Goal: Task Accomplishment & Management: Manage account settings

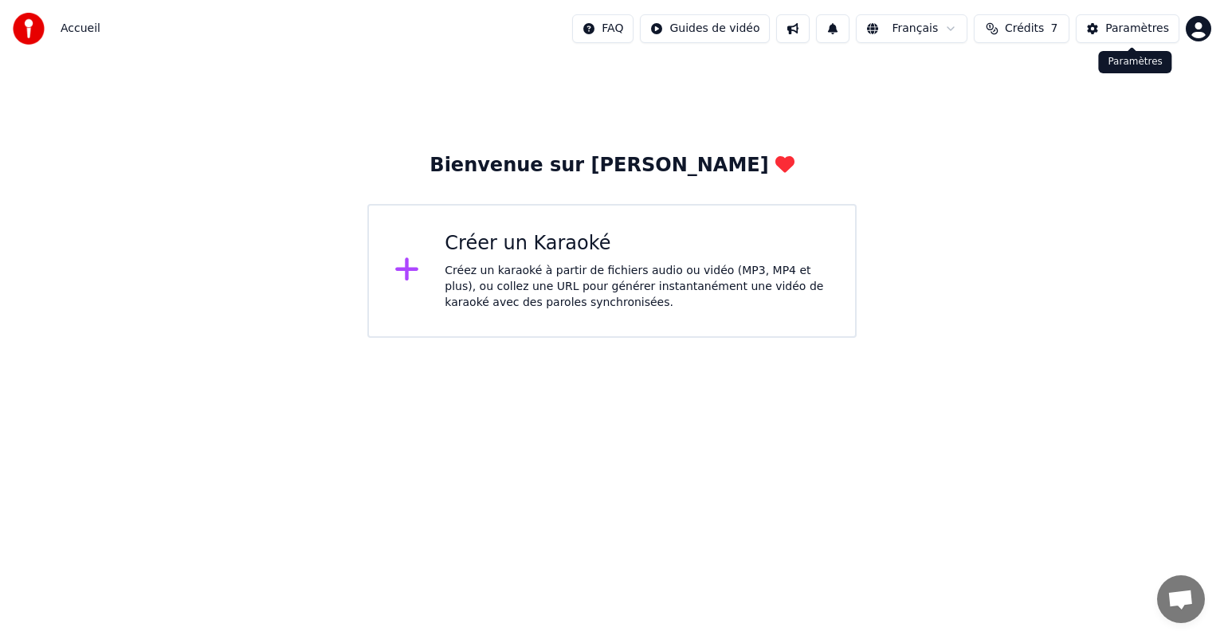
click at [1148, 25] on div "Paramètres" at bounding box center [1138, 29] width 64 height 16
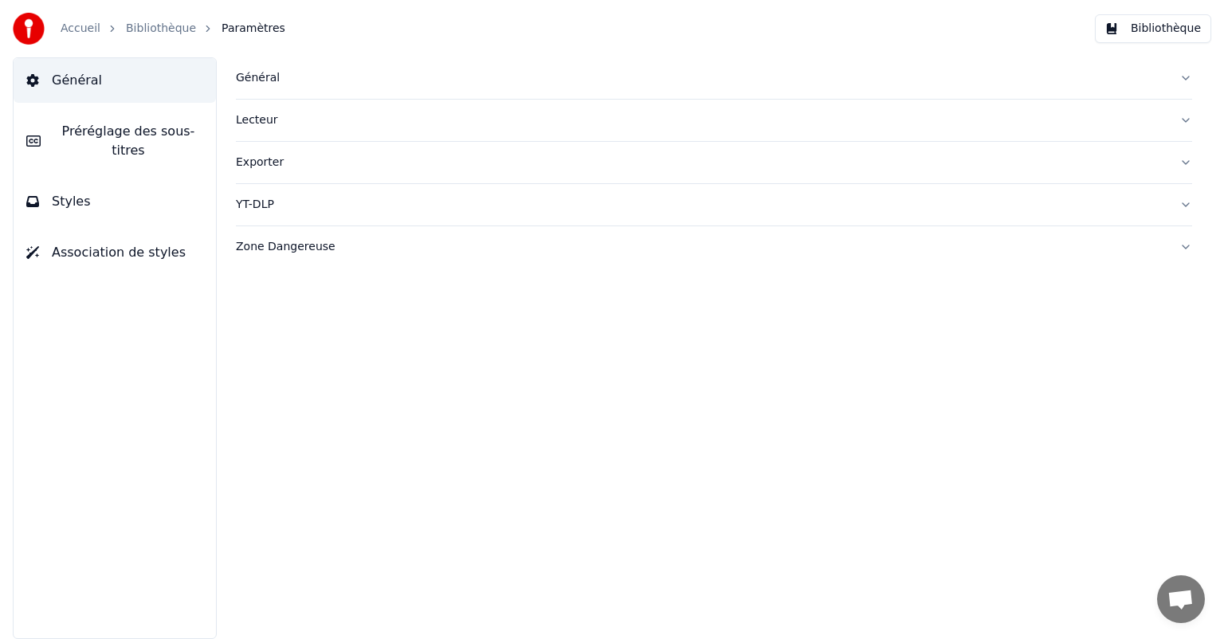
click at [145, 29] on link "Bibliothèque" at bounding box center [161, 29] width 70 height 16
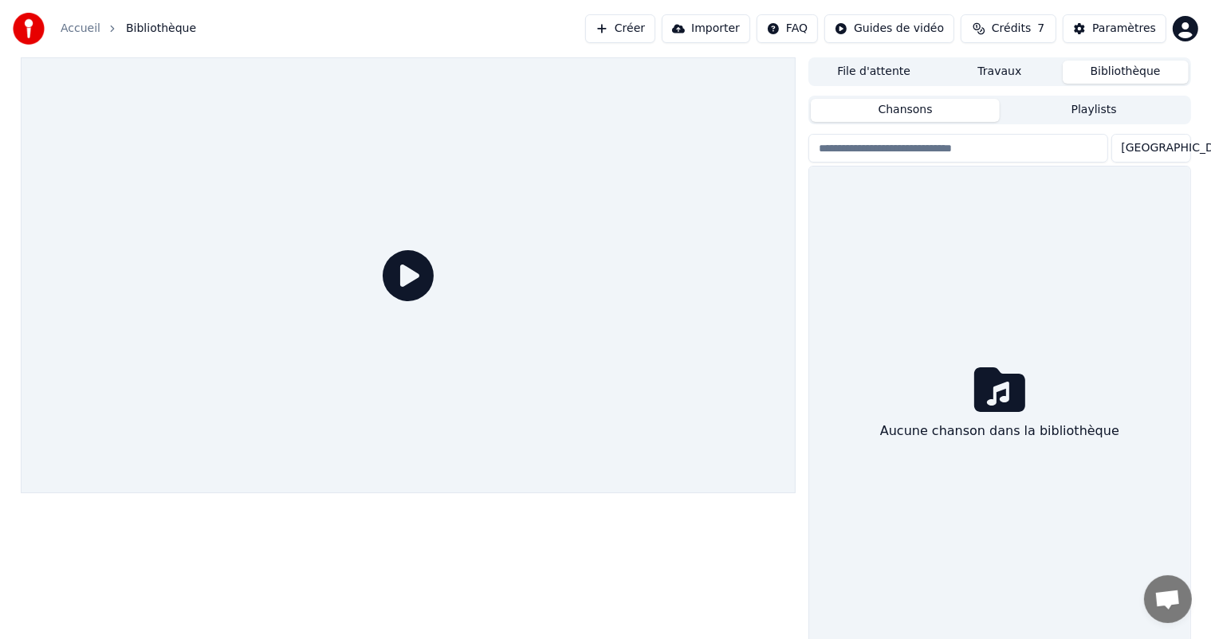
click at [974, 446] on div "Aucune chanson dans la bibliothèque" at bounding box center [999, 406] width 380 height 478
click at [934, 148] on input "search" at bounding box center [957, 148] width 299 height 29
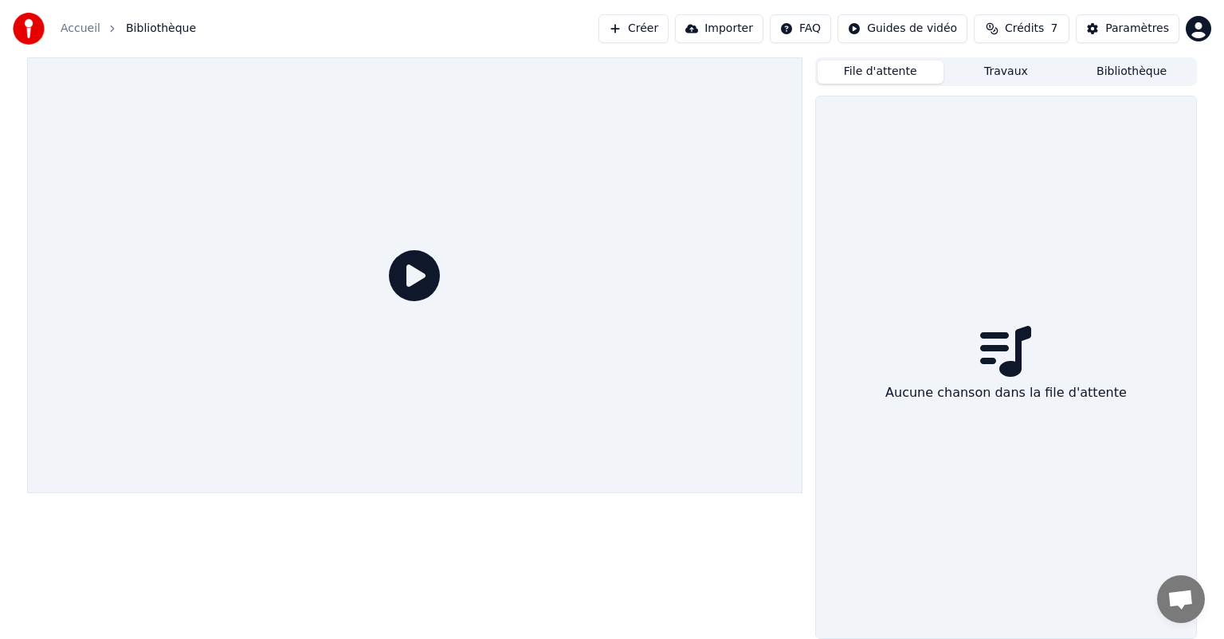
click at [902, 76] on button "File d'attente" at bounding box center [881, 72] width 126 height 23
click at [984, 65] on button "Travaux" at bounding box center [1007, 72] width 126 height 23
click at [1016, 350] on icon at bounding box center [1006, 351] width 50 height 45
click at [1113, 75] on button "Bibliothèque" at bounding box center [1132, 72] width 126 height 23
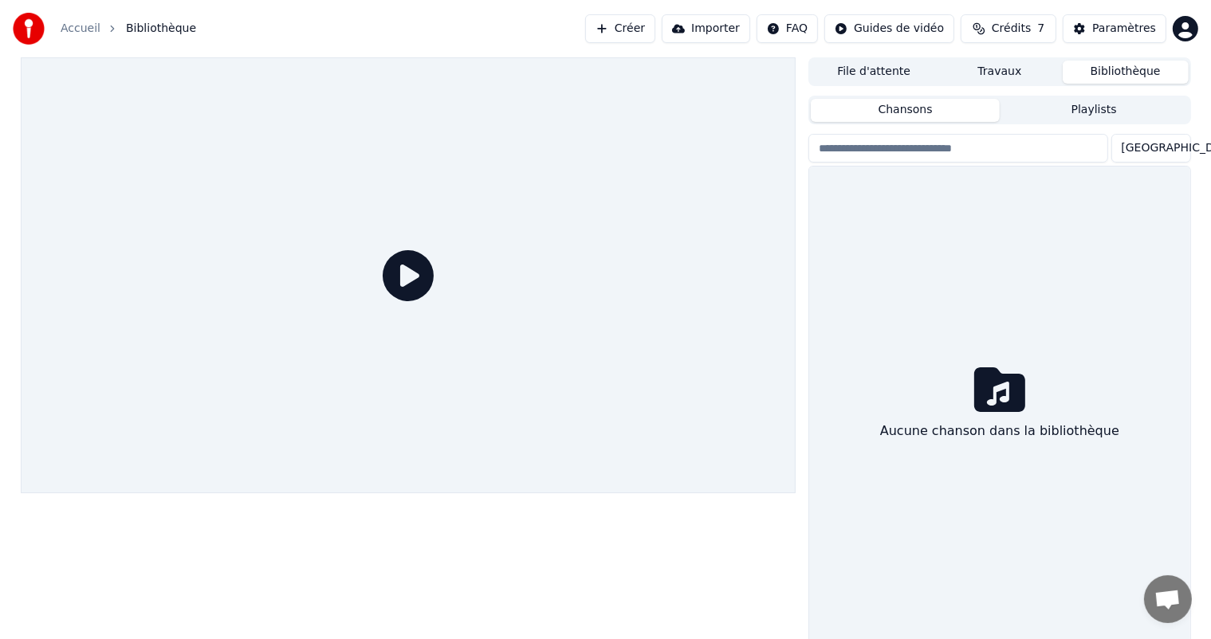
click at [710, 29] on button "Importer" at bounding box center [706, 28] width 88 height 29
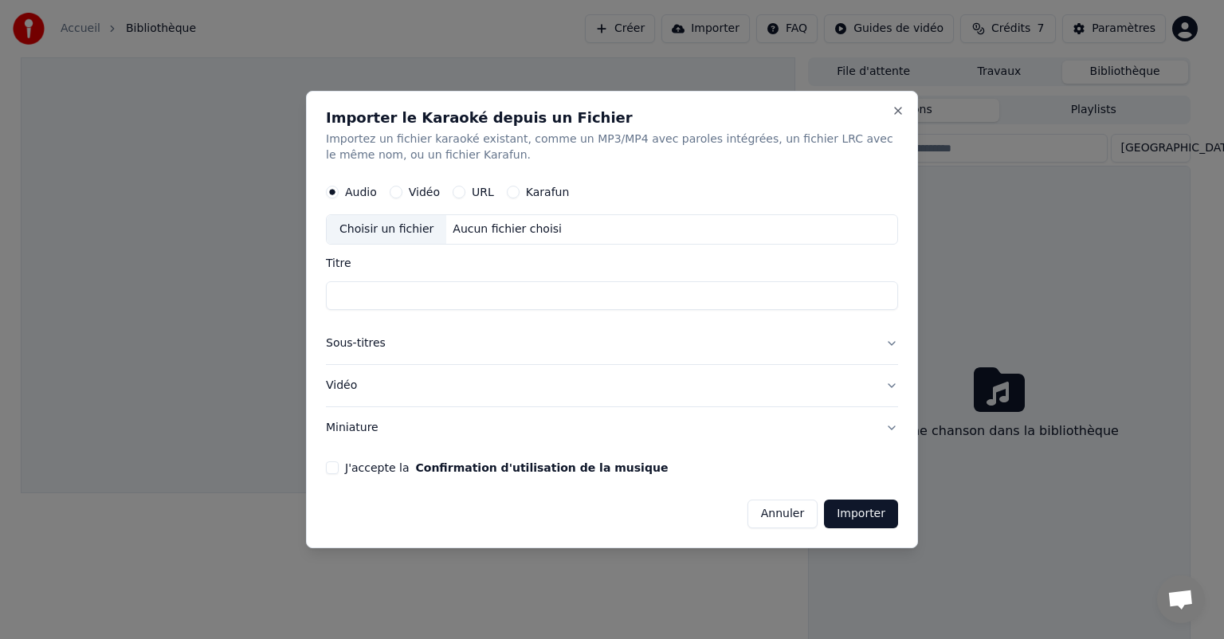
click at [776, 514] on button "Annuler" at bounding box center [783, 514] width 70 height 29
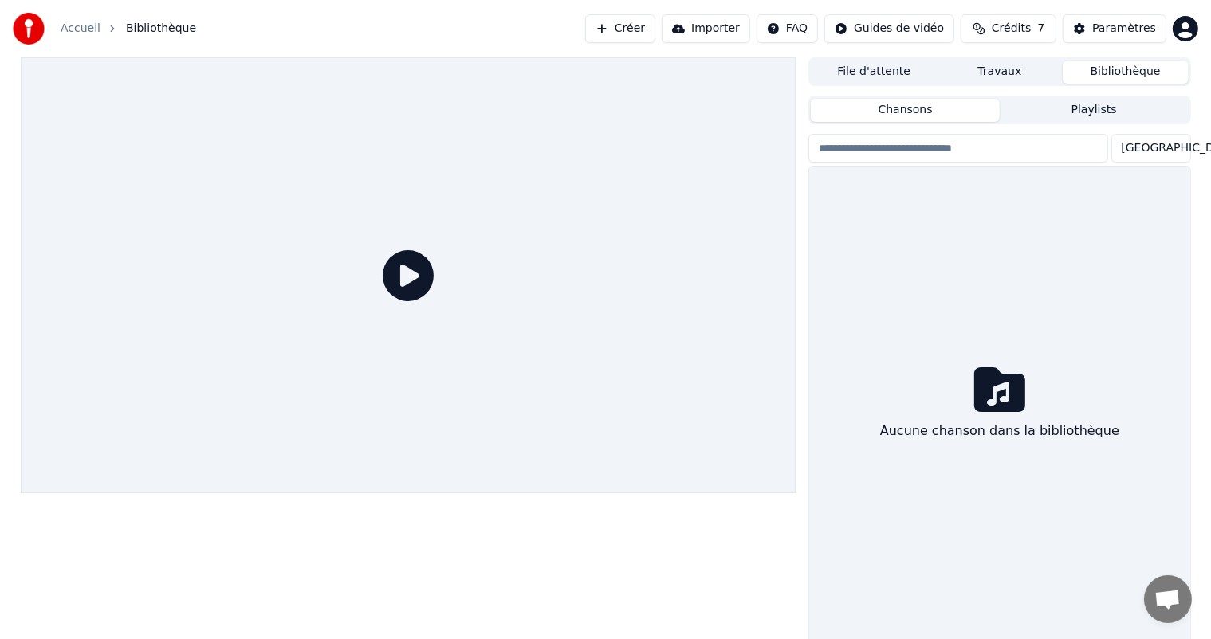
click at [30, 32] on img at bounding box center [29, 29] width 32 height 32
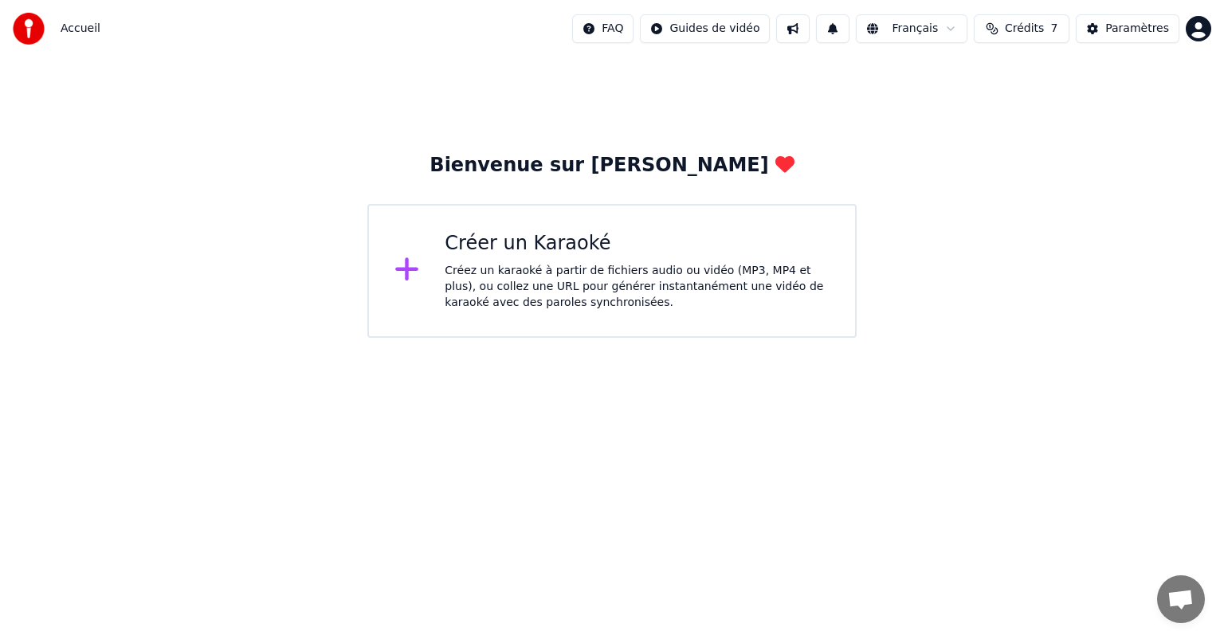
click at [76, 26] on span "Accueil" at bounding box center [81, 29] width 40 height 16
click at [77, 34] on span "Accueil" at bounding box center [81, 29] width 40 height 16
click at [31, 29] on img at bounding box center [29, 29] width 32 height 32
click at [807, 32] on button at bounding box center [792, 28] width 33 height 29
click at [850, 26] on button at bounding box center [832, 28] width 33 height 29
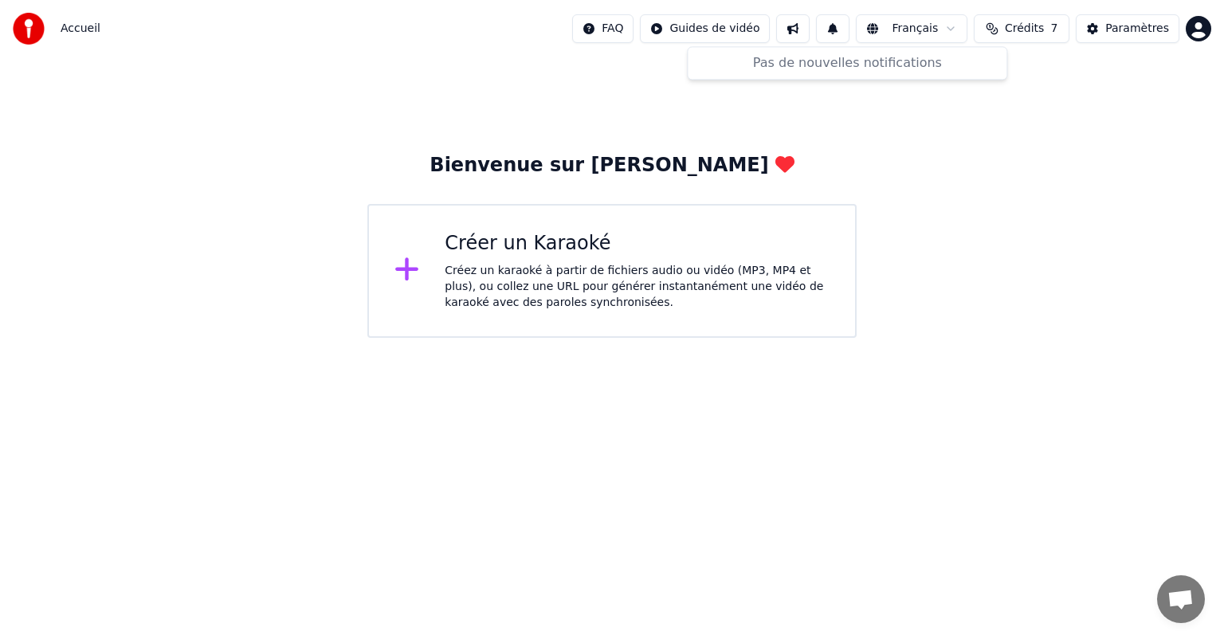
click at [919, 31] on html "Accueil FAQ Guides de vidéo Français Crédits 7 Paramètres Bienvenue sur Youka C…" at bounding box center [612, 169] width 1224 height 338
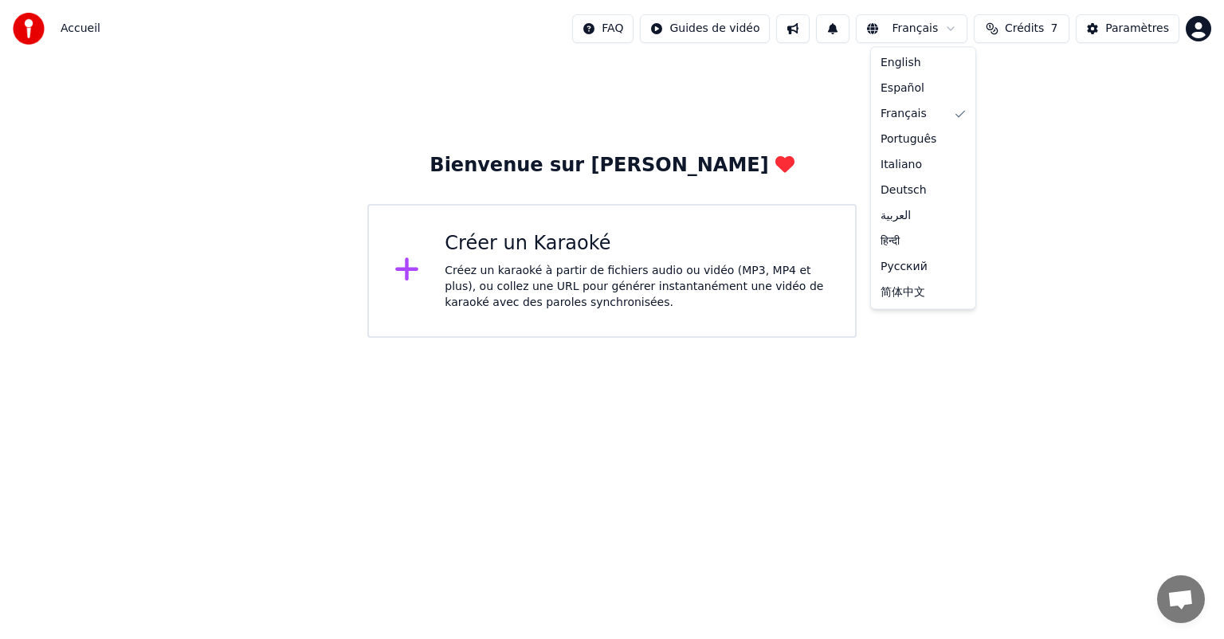
click at [1019, 29] on html "Accueil FAQ Guides de vidéo Français Crédits 7 Paramètres Bienvenue sur Youka C…" at bounding box center [612, 169] width 1224 height 338
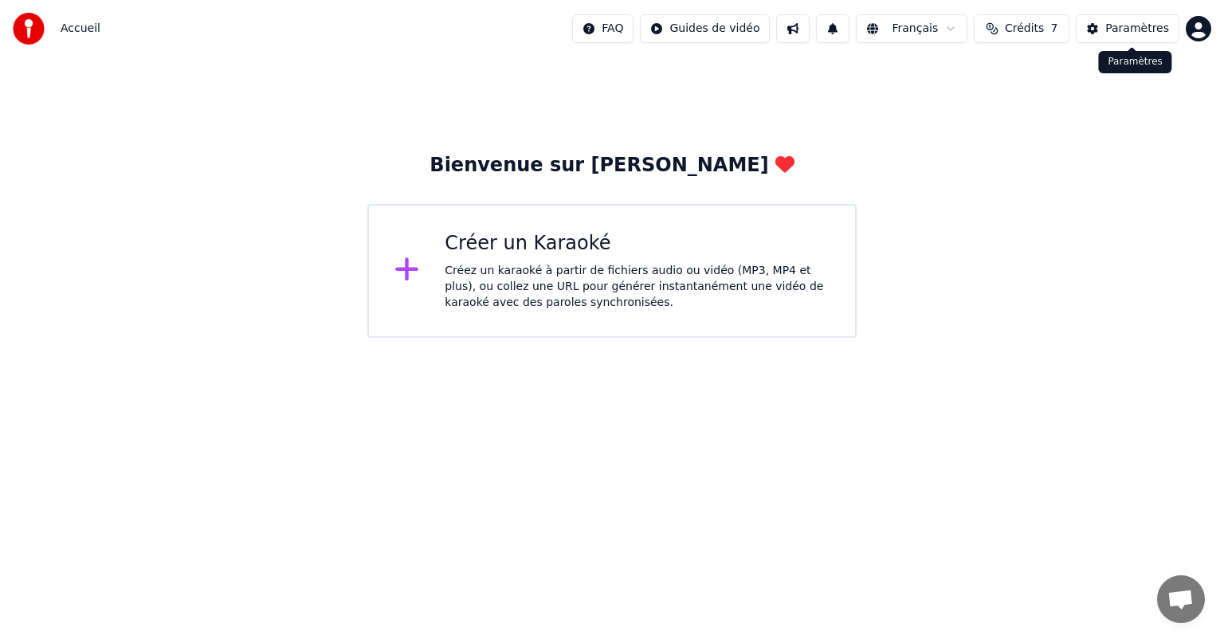
click at [1101, 29] on button "Paramètres" at bounding box center [1128, 28] width 104 height 29
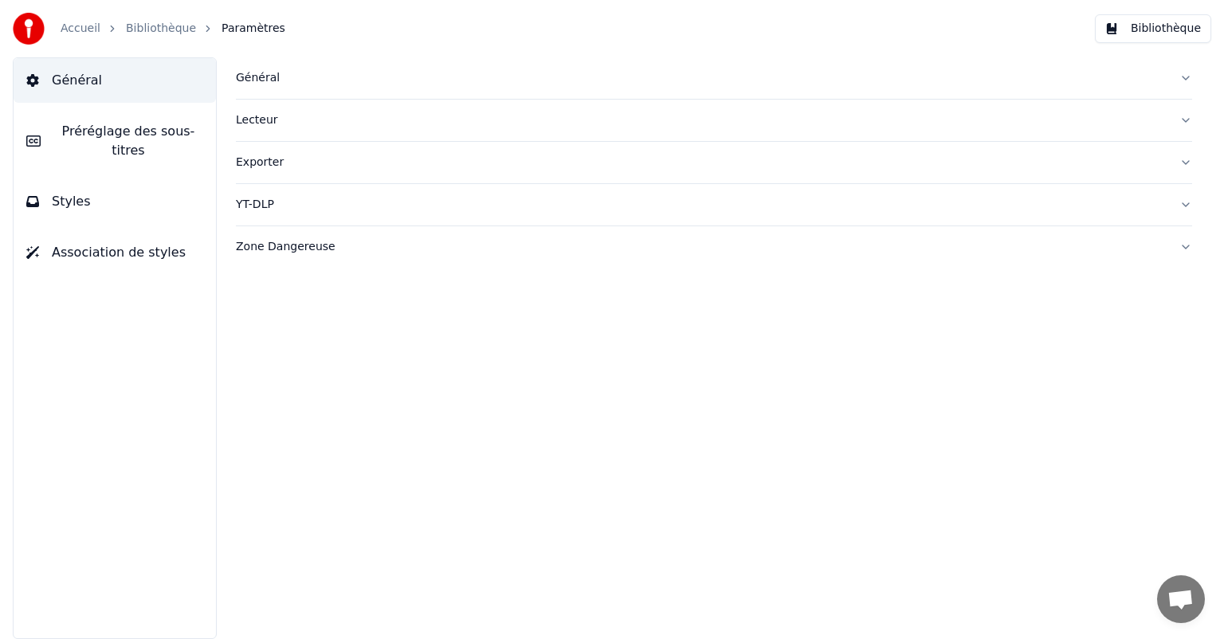
click at [273, 82] on div "Général" at bounding box center [701, 78] width 931 height 16
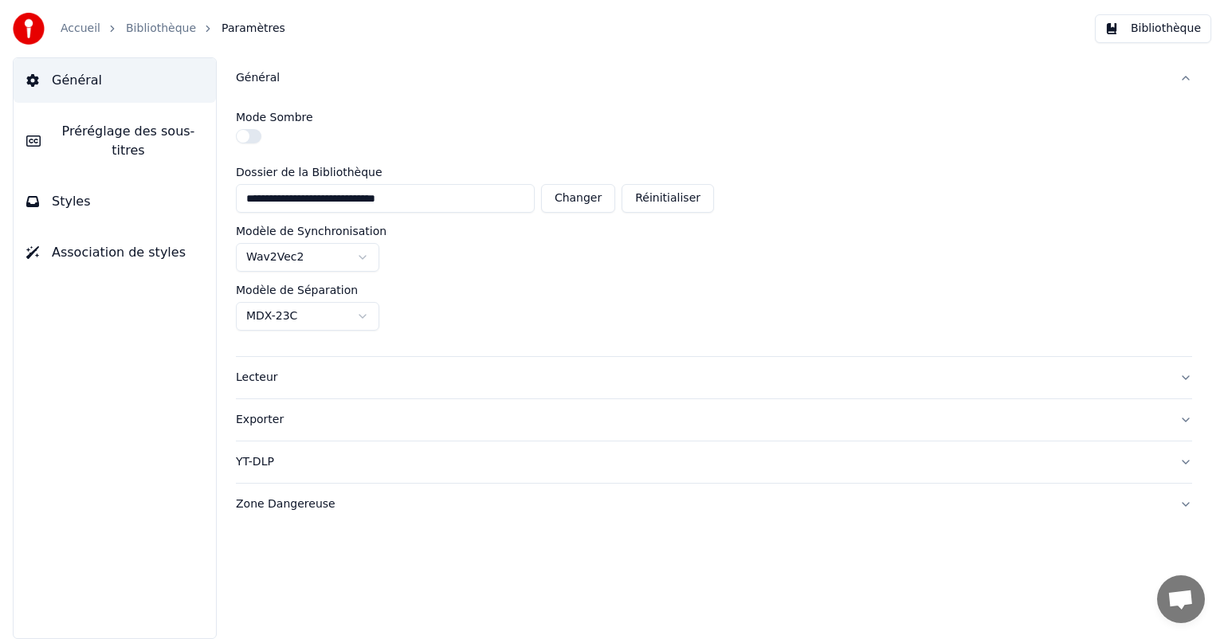
drag, startPoint x: 430, startPoint y: 196, endPoint x: 442, endPoint y: 198, distance: 12.1
click at [432, 198] on input "**********" at bounding box center [385, 198] width 299 height 29
click at [424, 201] on input "**********" at bounding box center [385, 198] width 299 height 29
click at [668, 202] on button "Réinitialiser" at bounding box center [668, 198] width 92 height 29
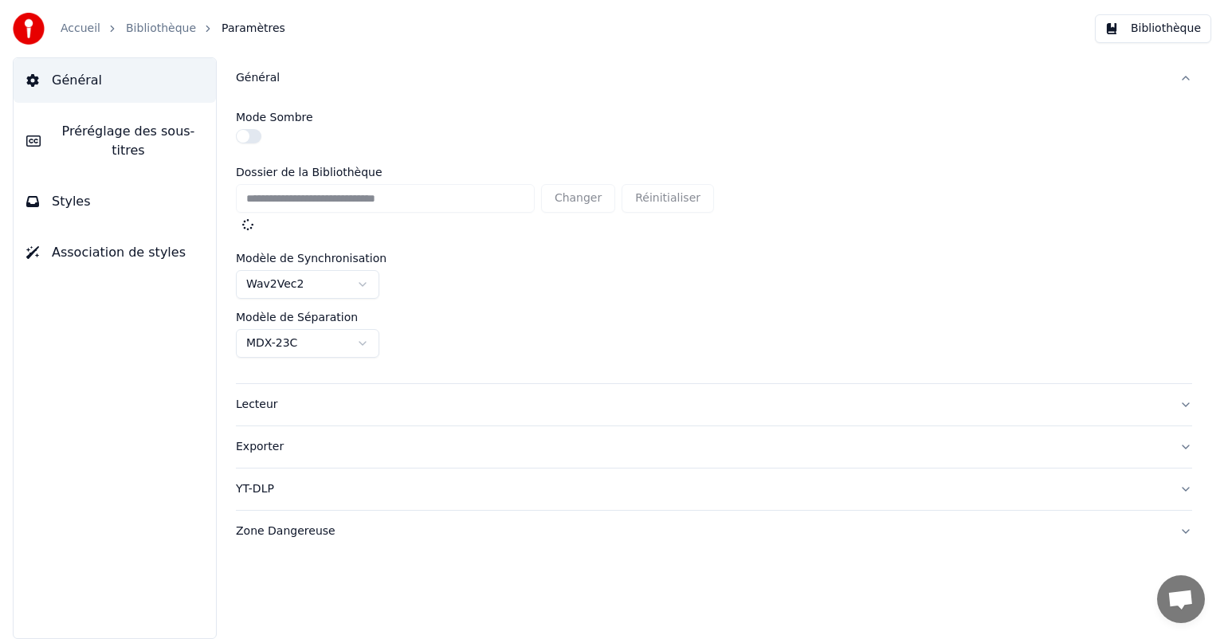
type input "**********"
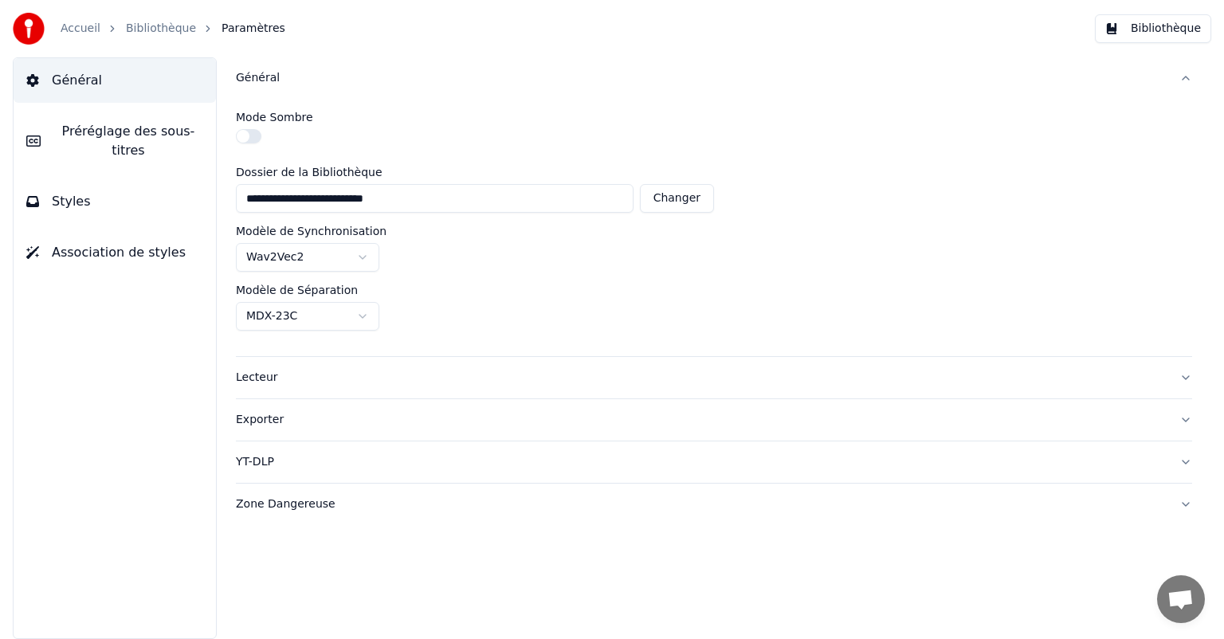
click at [155, 28] on link "Bibliothèque" at bounding box center [161, 29] width 70 height 16
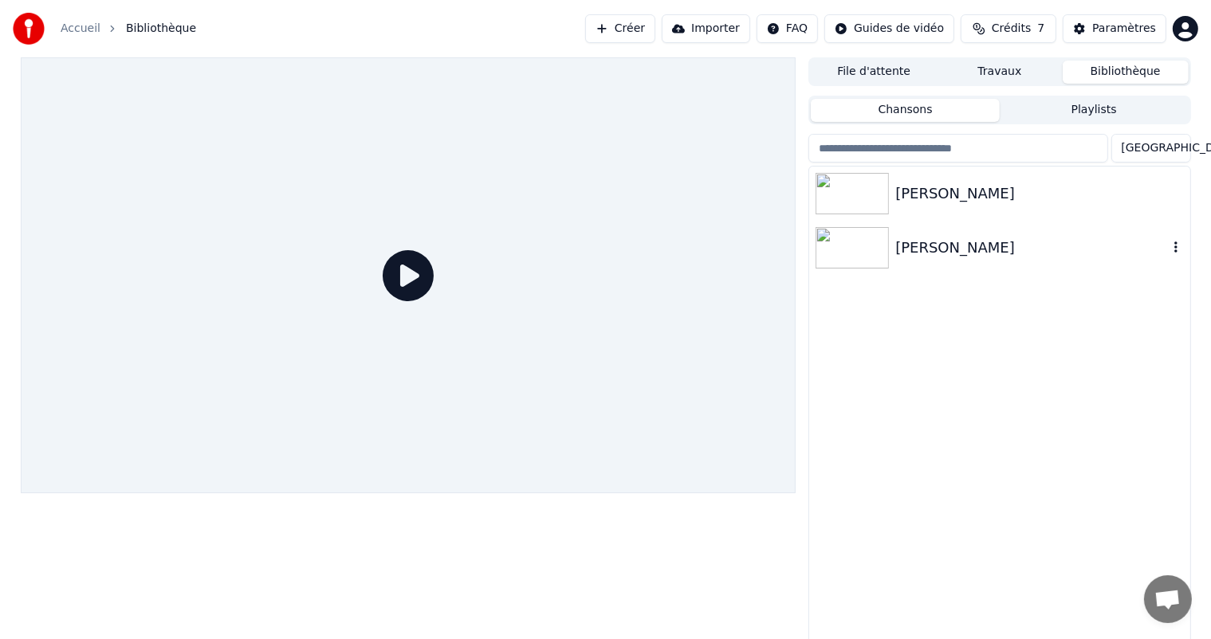
click at [857, 242] on img at bounding box center [851, 247] width 73 height 41
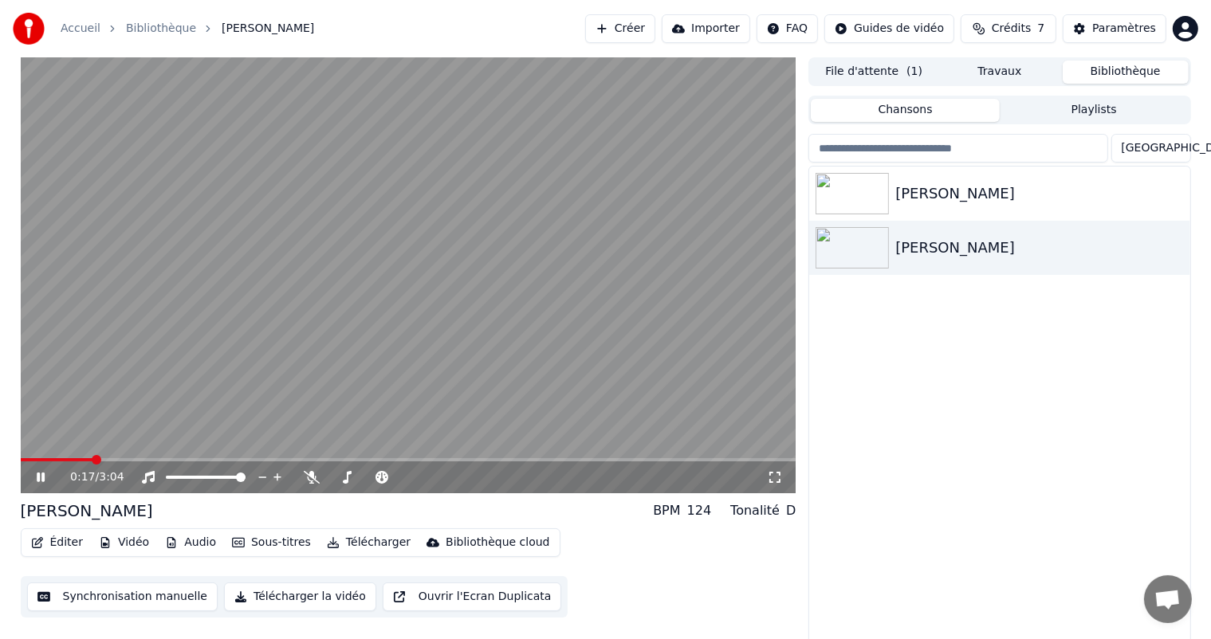
click at [35, 478] on icon at bounding box center [51, 477] width 37 height 13
click at [77, 32] on link "Accueil" at bounding box center [81, 29] width 40 height 16
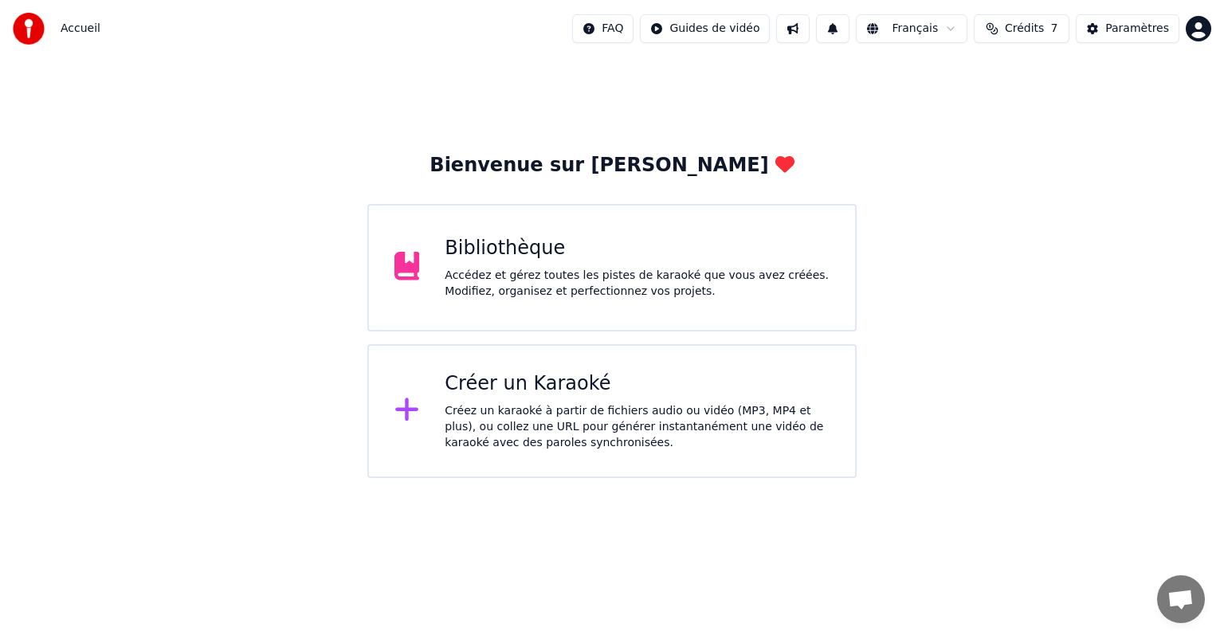
click at [529, 411] on div "Créez un karaoké à partir de fichiers audio ou vidéo (MP3, MP4 et plus), ou col…" at bounding box center [637, 427] width 385 height 48
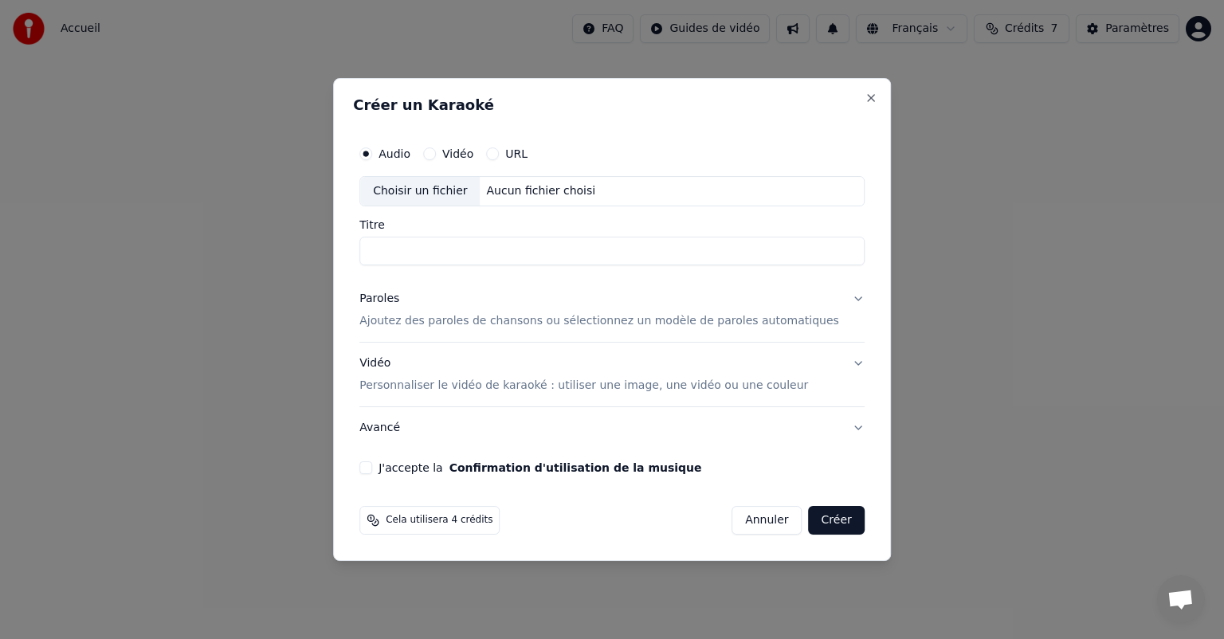
click at [834, 300] on button "Paroles Ajoutez des paroles de chansons ou sélectionnez un modèle de paroles au…" at bounding box center [611, 310] width 505 height 64
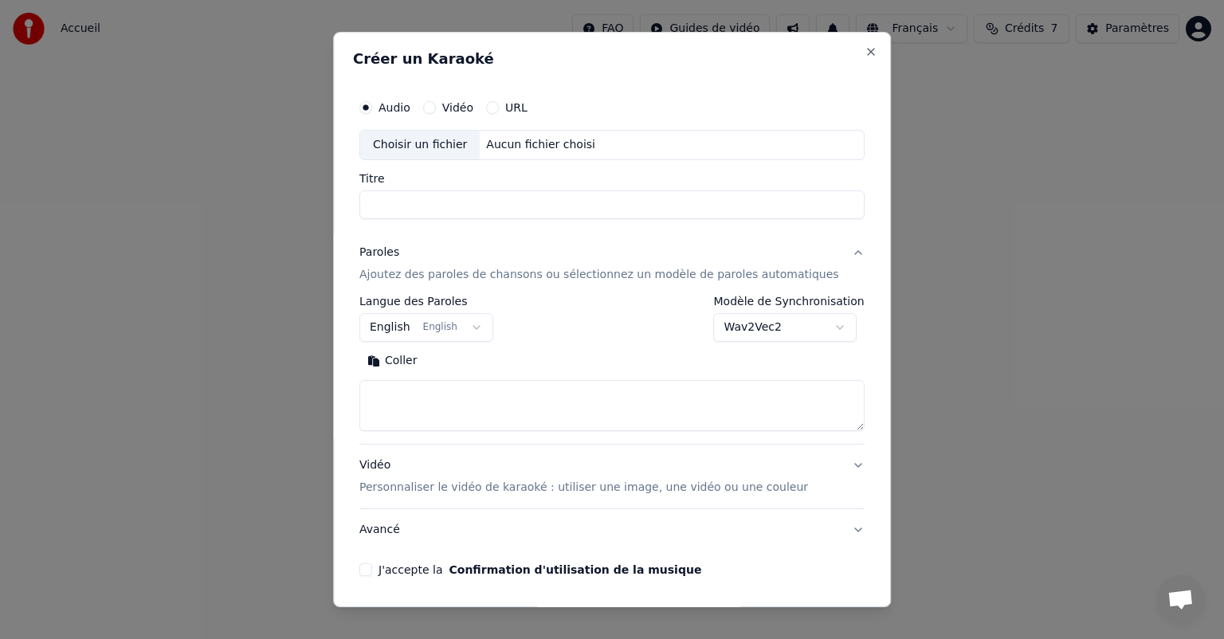
click at [827, 255] on button "Paroles Ajoutez des paroles de chansons ou sélectionnez un modèle de paroles au…" at bounding box center [611, 264] width 505 height 64
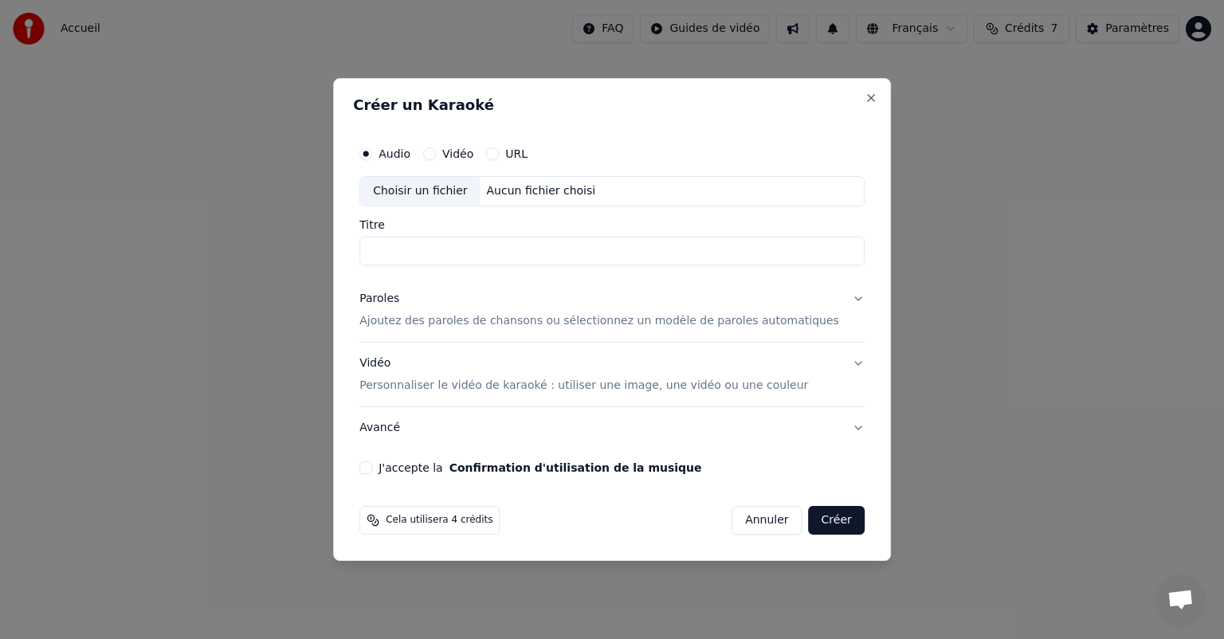
click at [637, 323] on p "Ajoutez des paroles de chansons ou sélectionnez un modèle de paroles automatiqu…" at bounding box center [599, 321] width 480 height 16
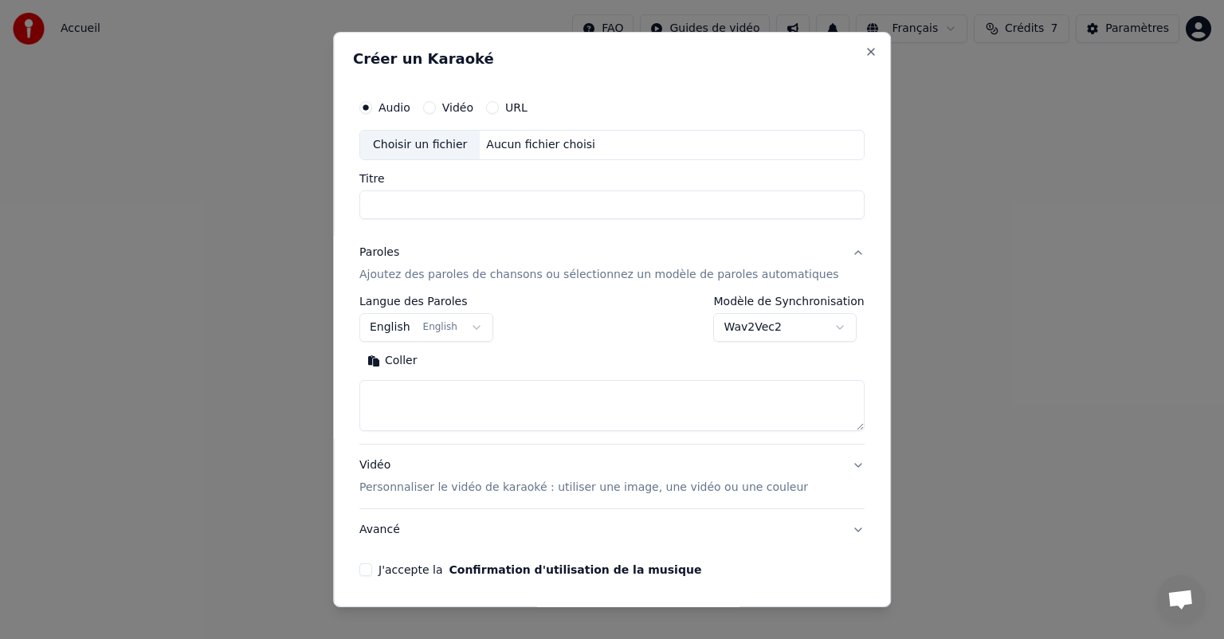
click at [746, 328] on body "**********" at bounding box center [612, 239] width 1224 height 478
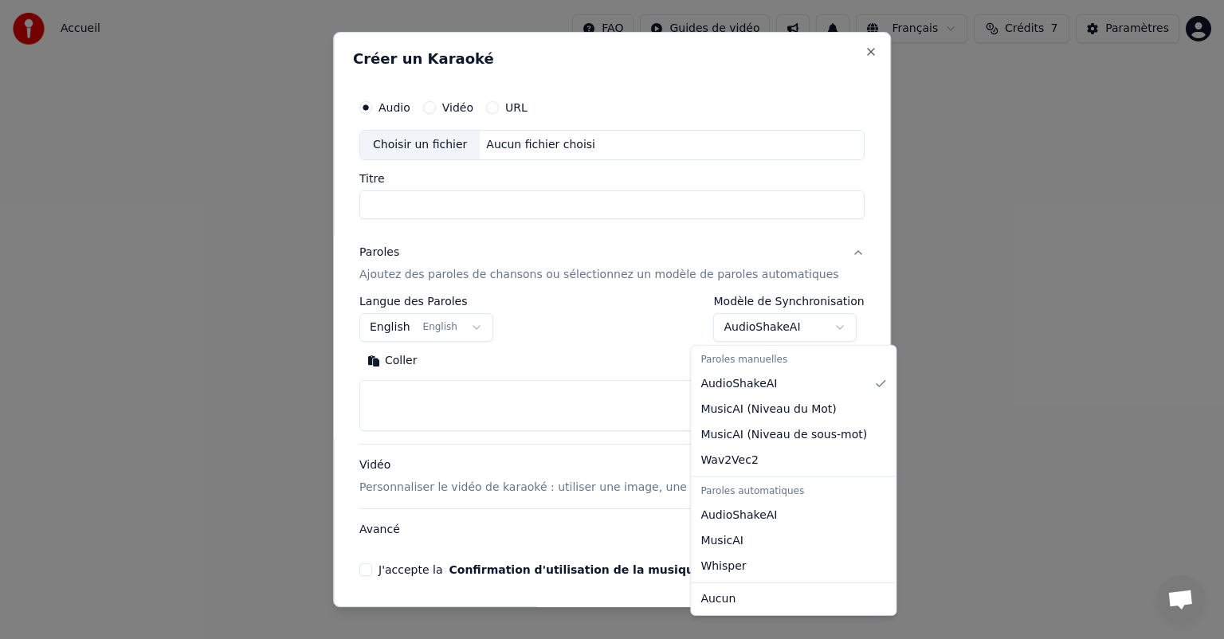
click at [819, 327] on body "**********" at bounding box center [612, 239] width 1224 height 478
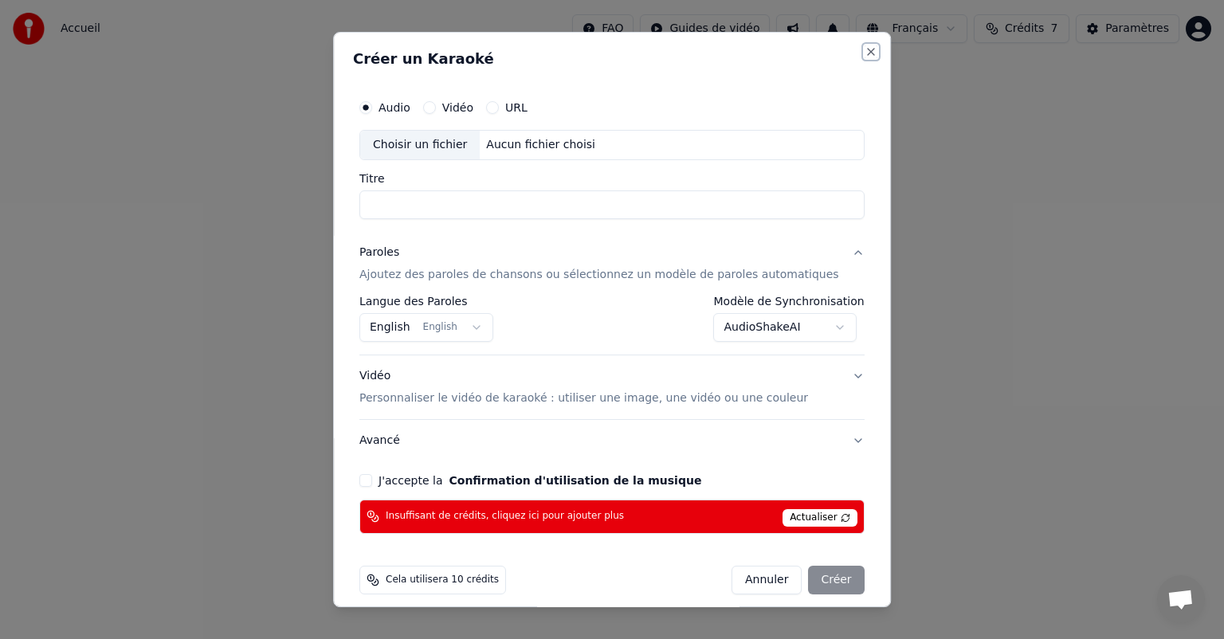
click at [865, 51] on button "Close" at bounding box center [871, 51] width 13 height 13
select select "********"
select select
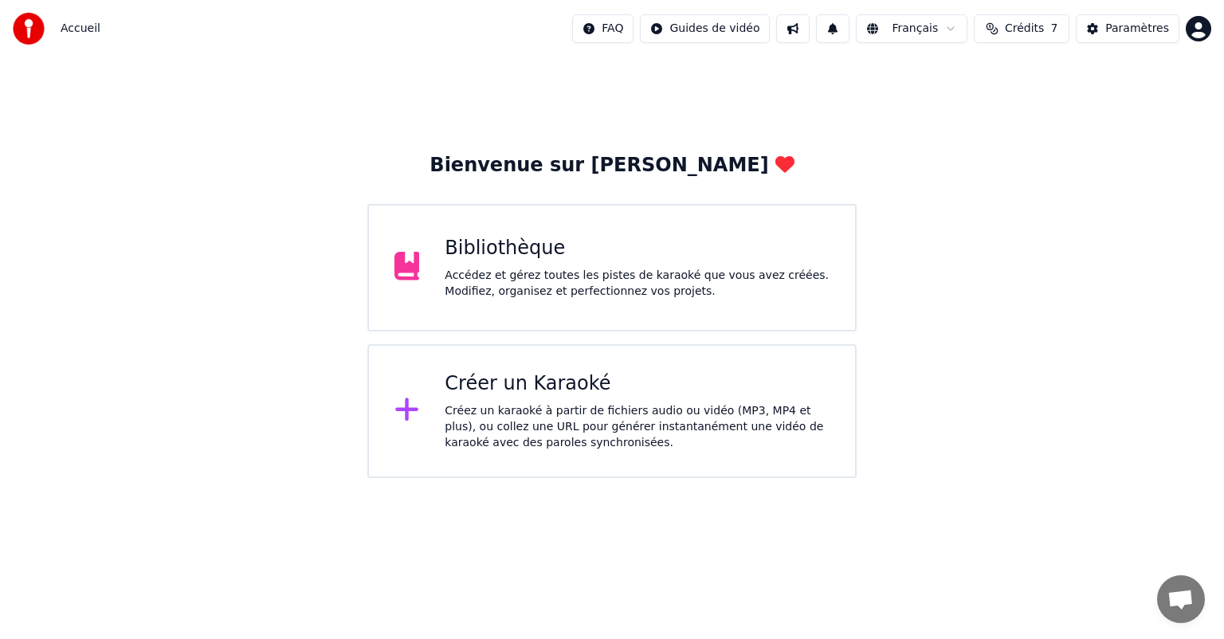
click at [1035, 28] on span "Crédits" at bounding box center [1024, 29] width 39 height 16
click at [1196, 26] on html "Accueil FAQ Guides de vidéo Français Crédits 7 Paramètres Bienvenue sur Youka B…" at bounding box center [612, 239] width 1224 height 478
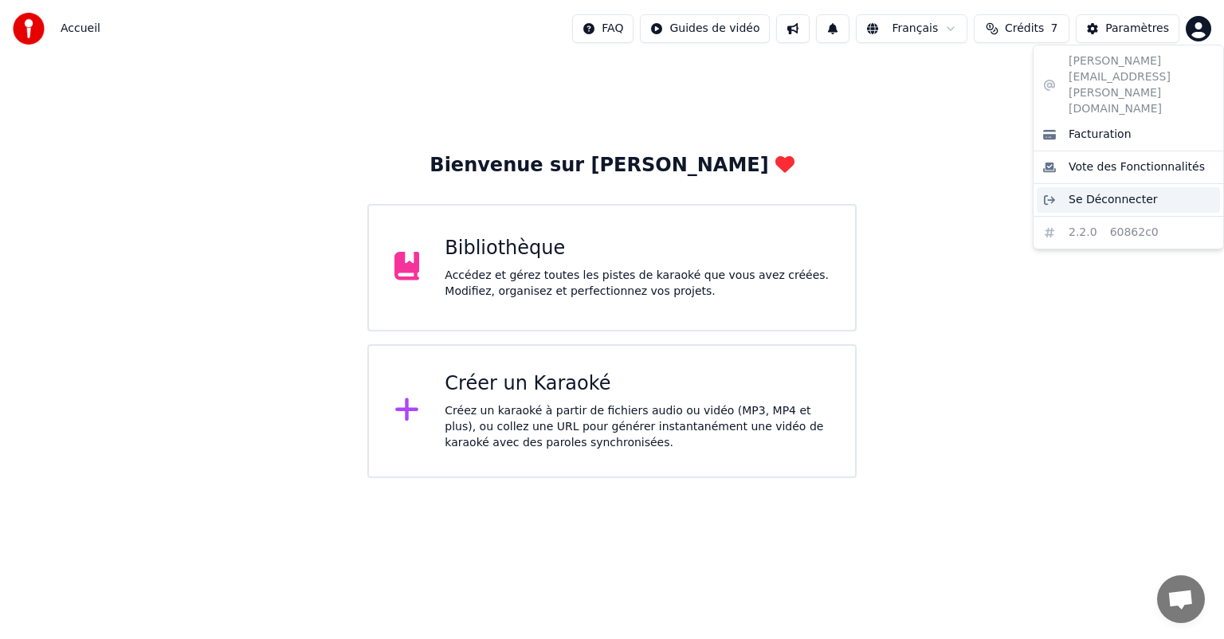
click at [1118, 192] on span "Se Déconnecter" at bounding box center [1113, 200] width 89 height 16
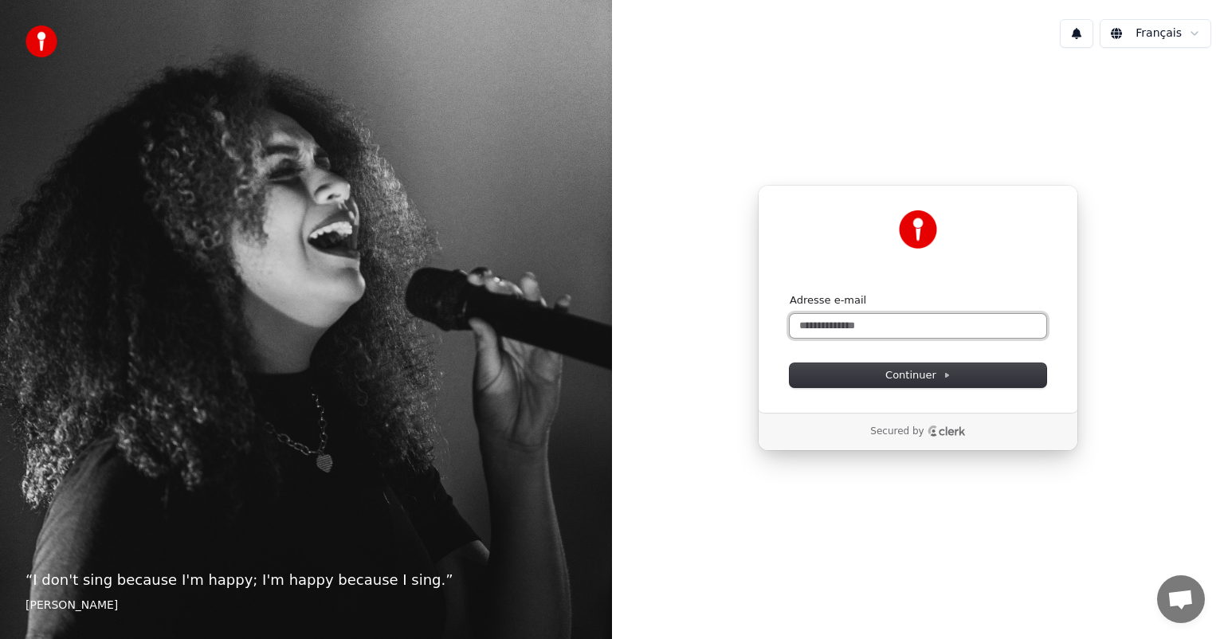
click at [878, 320] on input "Adresse e-mail" at bounding box center [918, 326] width 257 height 24
click at [918, 373] on span "Continuer" at bounding box center [918, 375] width 65 height 14
type input "**********"
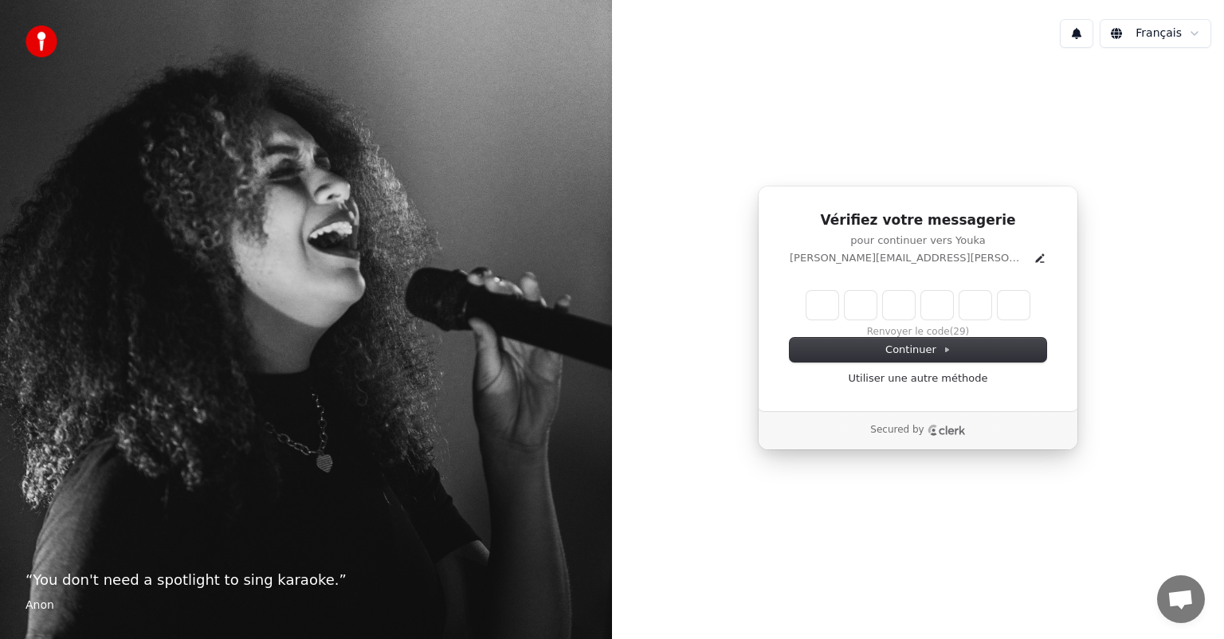
drag, startPoint x: 819, startPoint y: 303, endPoint x: 831, endPoint y: 300, distance: 12.4
click at [821, 303] on input "Enter verification code" at bounding box center [918, 305] width 223 height 29
type input "******"
